Goal: Task Accomplishment & Management: Complete application form

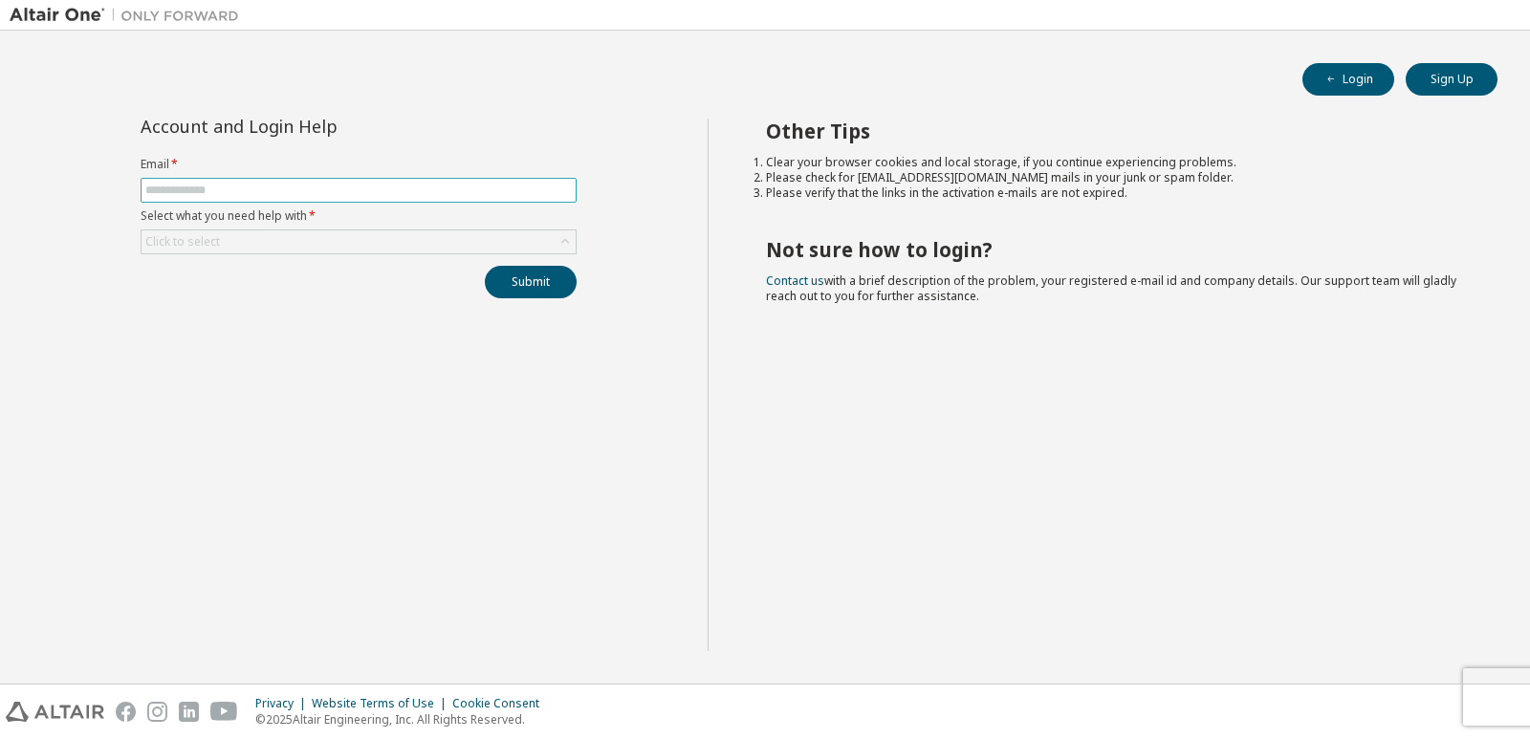
click at [378, 179] on span at bounding box center [359, 190] width 436 height 25
click at [374, 186] on input "text" at bounding box center [358, 190] width 427 height 15
type input "*"
click at [361, 241] on div "Click to select" at bounding box center [359, 241] width 434 height 23
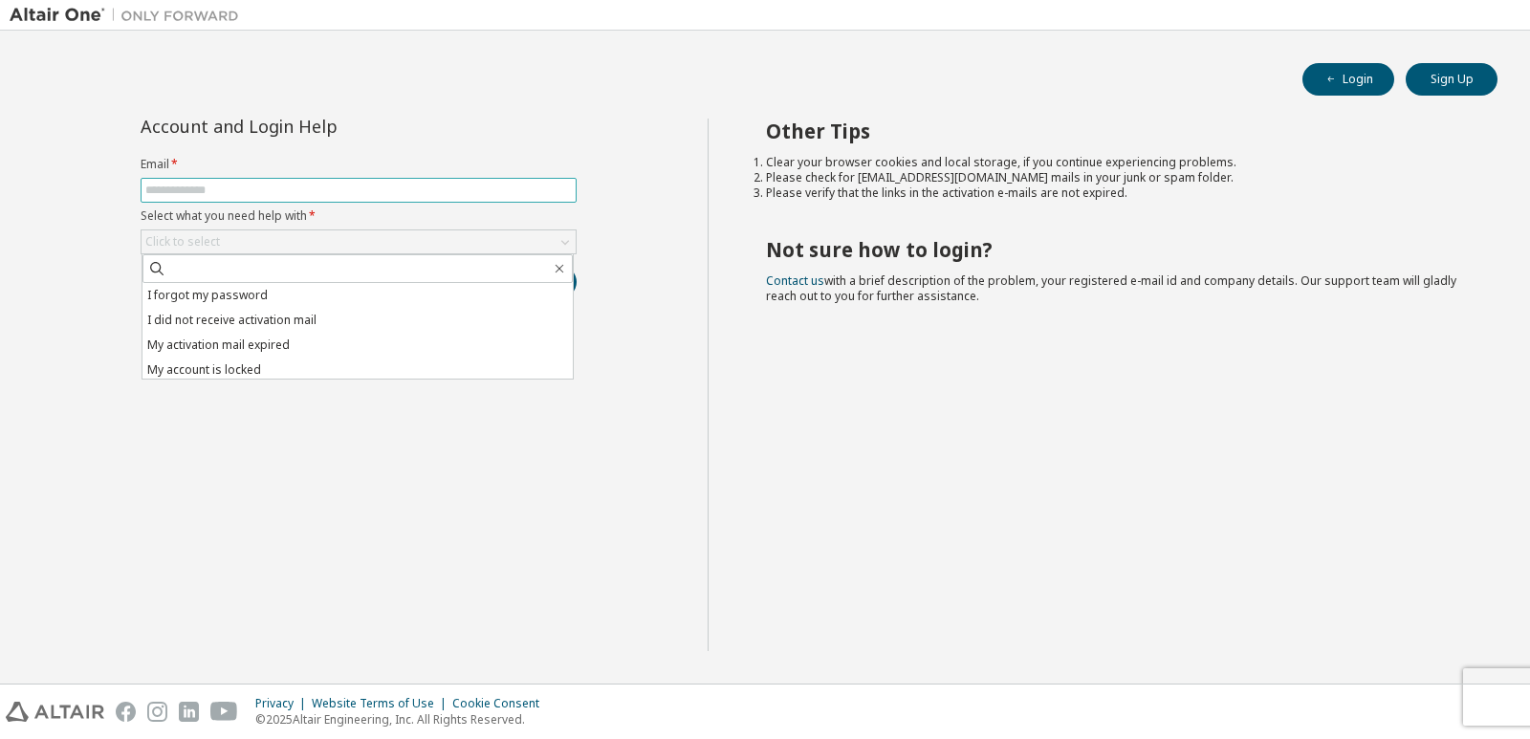
click at [321, 184] on input "text" at bounding box center [358, 190] width 427 height 15
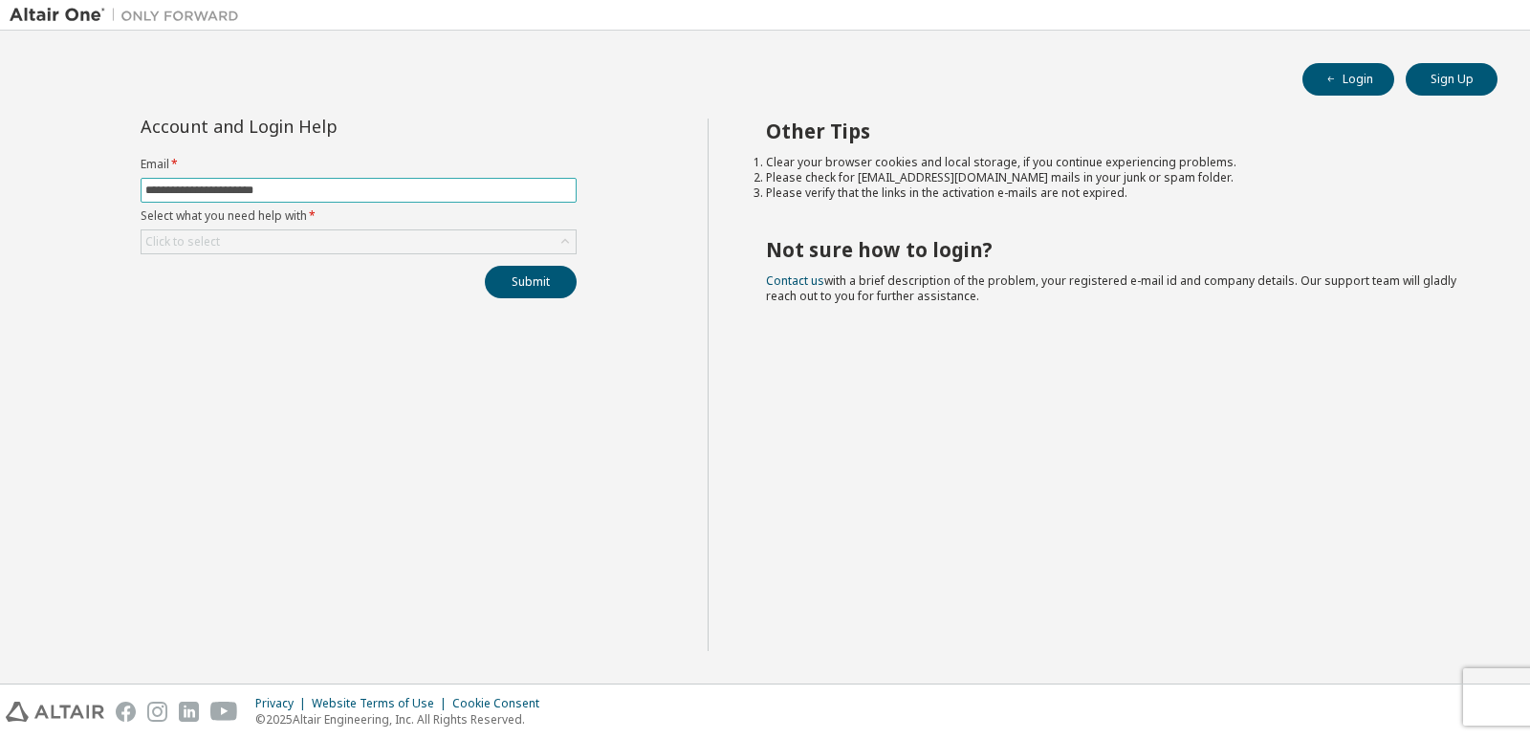
type input "**********"
click at [485, 266] on button "Submit" at bounding box center [531, 282] width 92 height 33
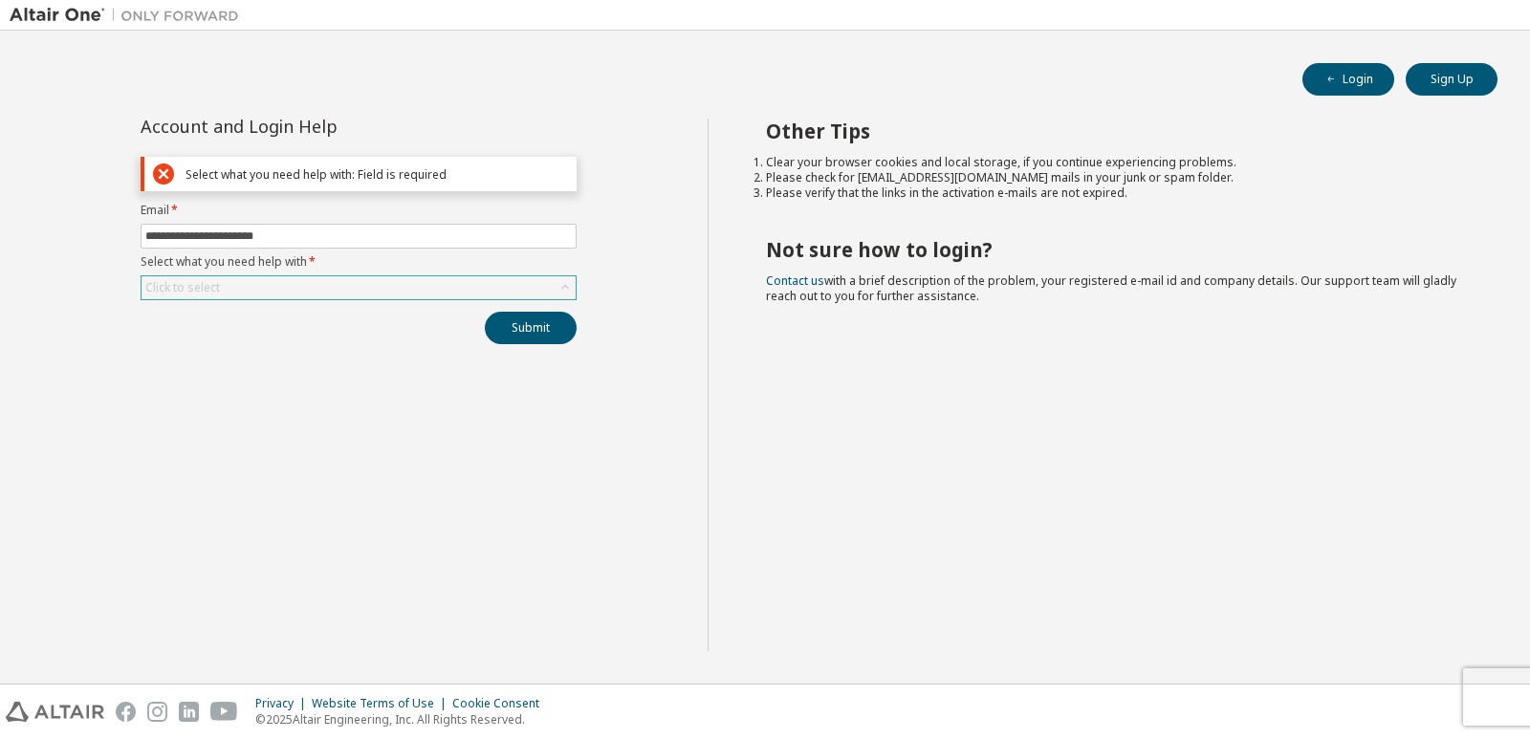
click at [232, 278] on div "Click to select" at bounding box center [359, 287] width 434 height 23
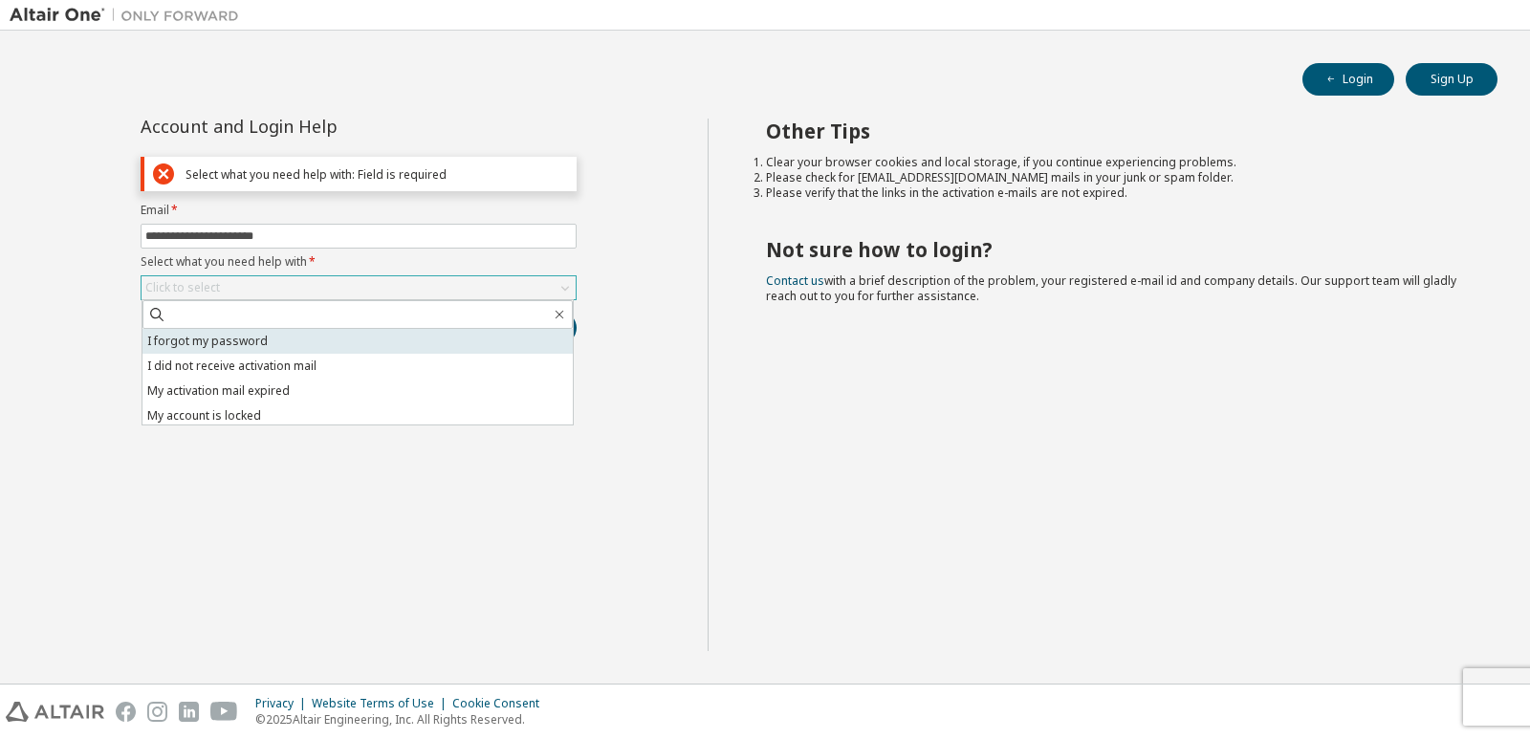
click at [282, 339] on li "I forgot my password" at bounding box center [357, 341] width 430 height 25
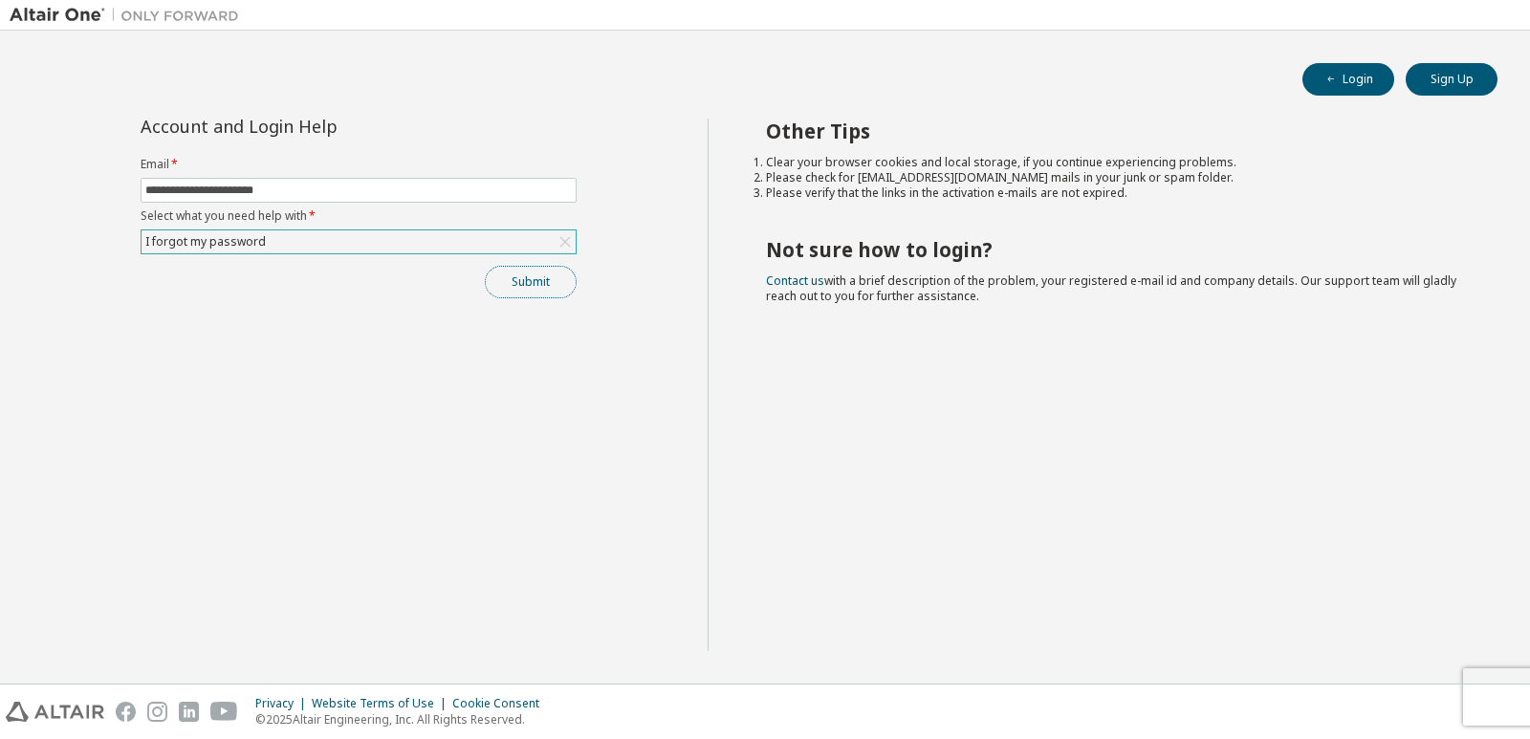
click at [517, 286] on button "Submit" at bounding box center [531, 282] width 92 height 33
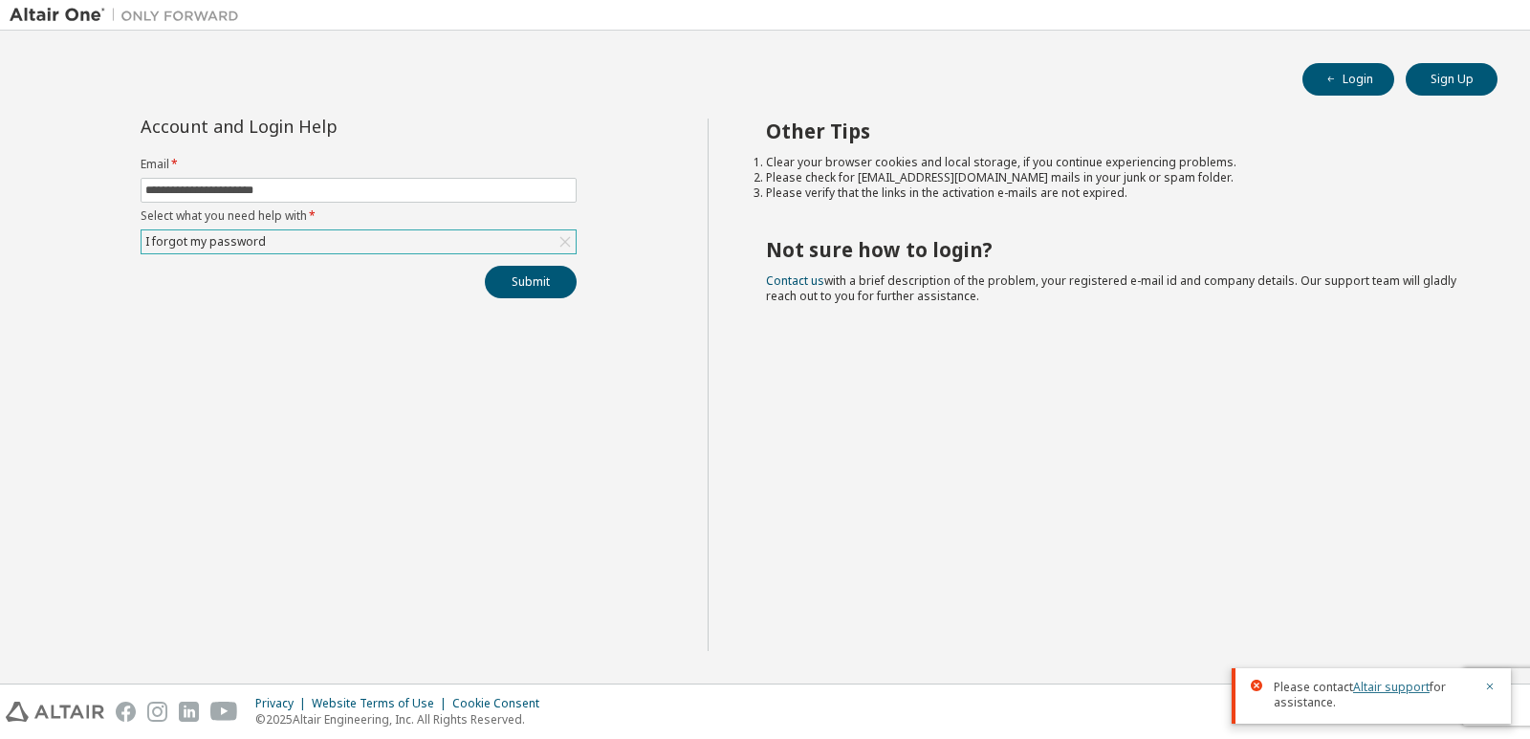
click at [1374, 685] on link "Altair support" at bounding box center [1391, 687] width 77 height 16
click at [559, 283] on button "Submit" at bounding box center [531, 282] width 92 height 33
click at [1492, 683] on icon "button" at bounding box center [1489, 686] width 11 height 11
click at [1365, 684] on link "Altair support" at bounding box center [1391, 687] width 77 height 16
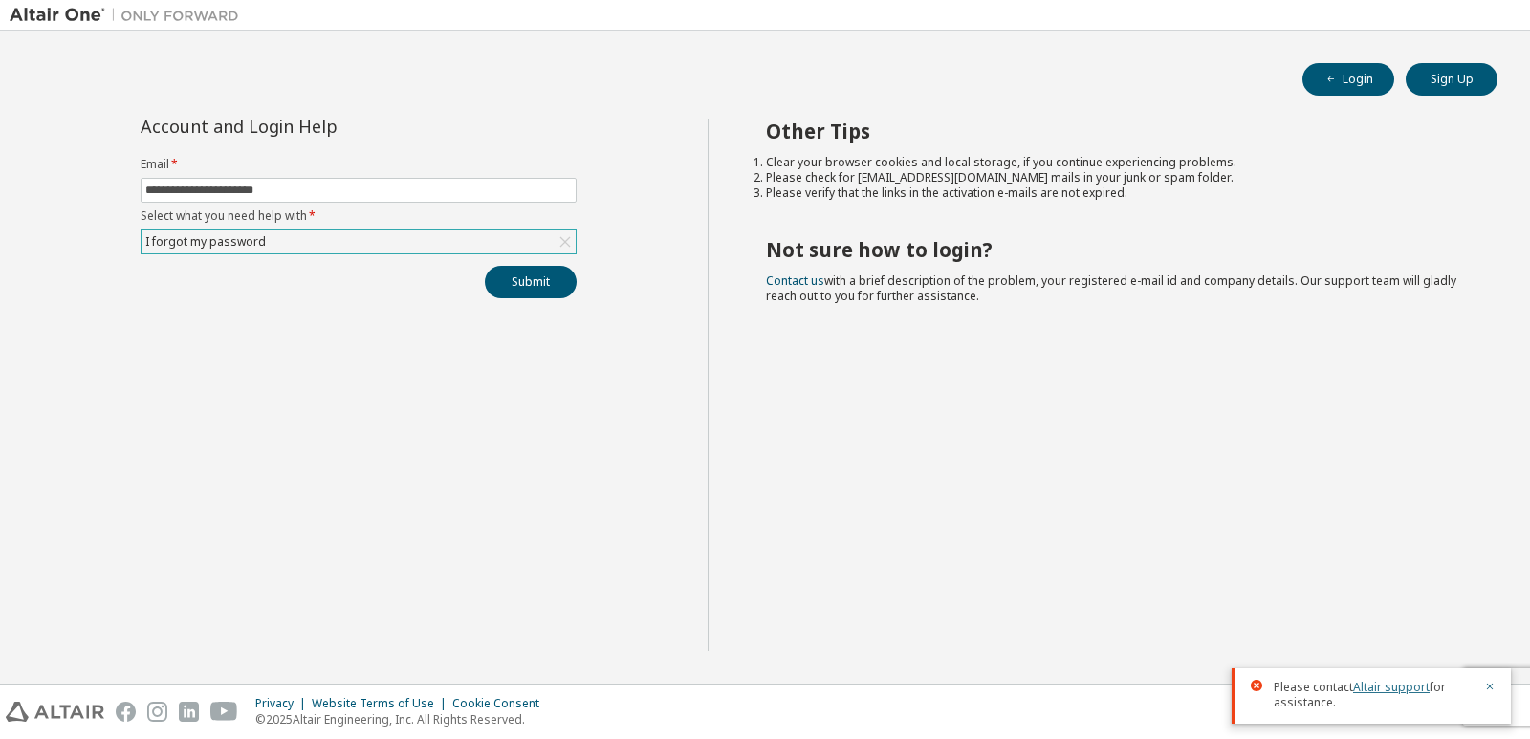
click at [1379, 685] on link "Altair support" at bounding box center [1391, 687] width 77 height 16
